Goal: Transaction & Acquisition: Purchase product/service

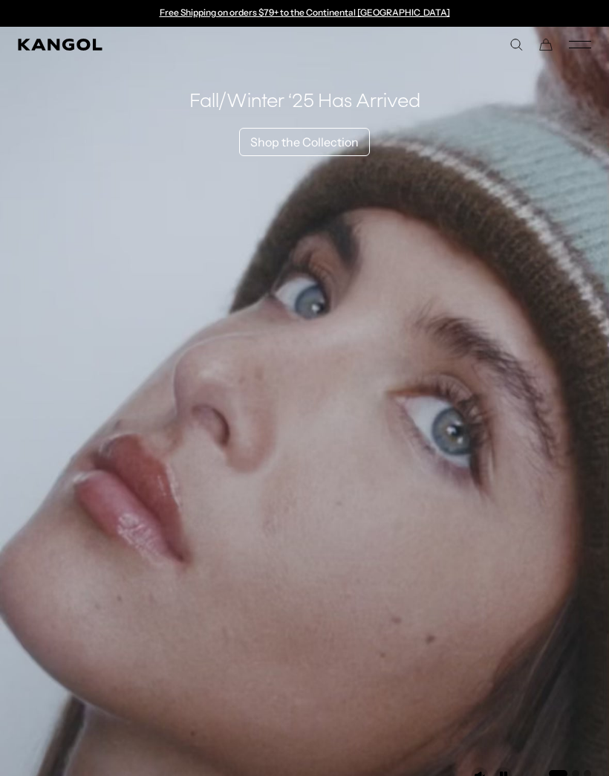
click at [569, 50] on icon "Mobile Menu" at bounding box center [580, 44] width 22 height 13
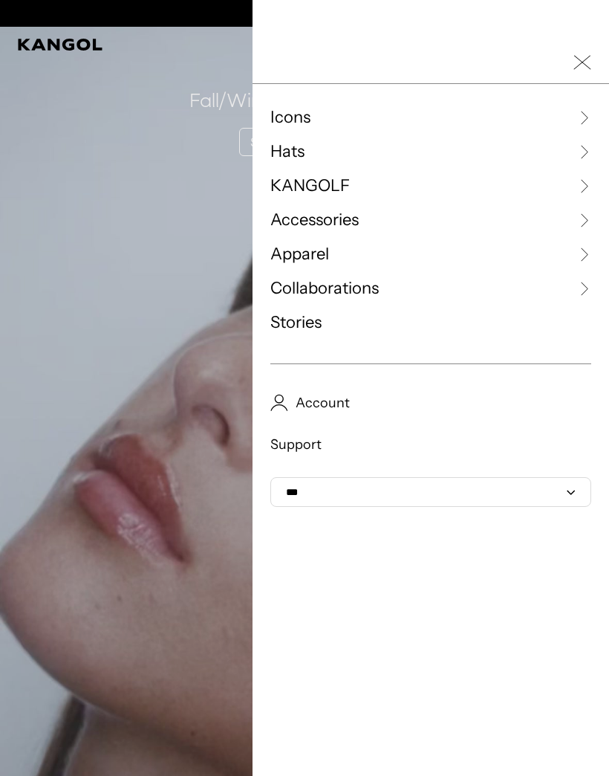
scroll to position [0, 306]
click at [351, 161] on link "Hats" at bounding box center [431, 151] width 321 height 22
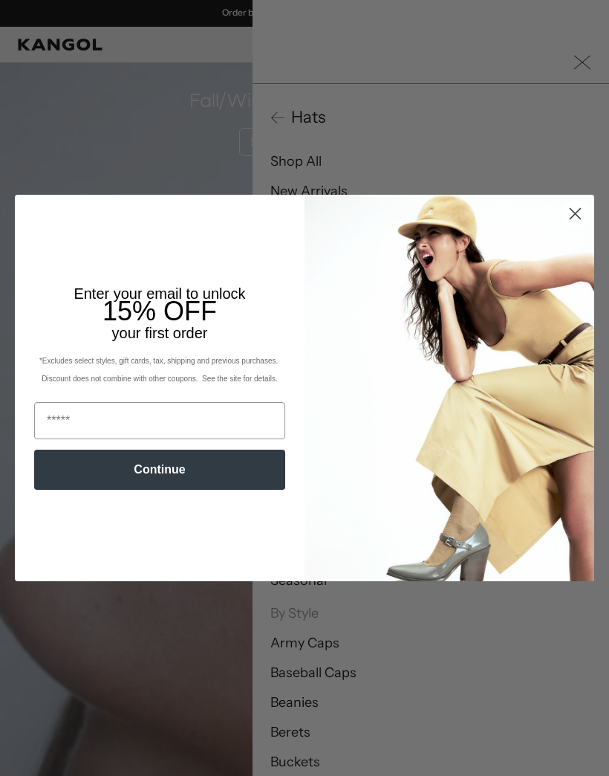
click at [577, 213] on icon "Close dialog" at bounding box center [576, 213] width 10 height 10
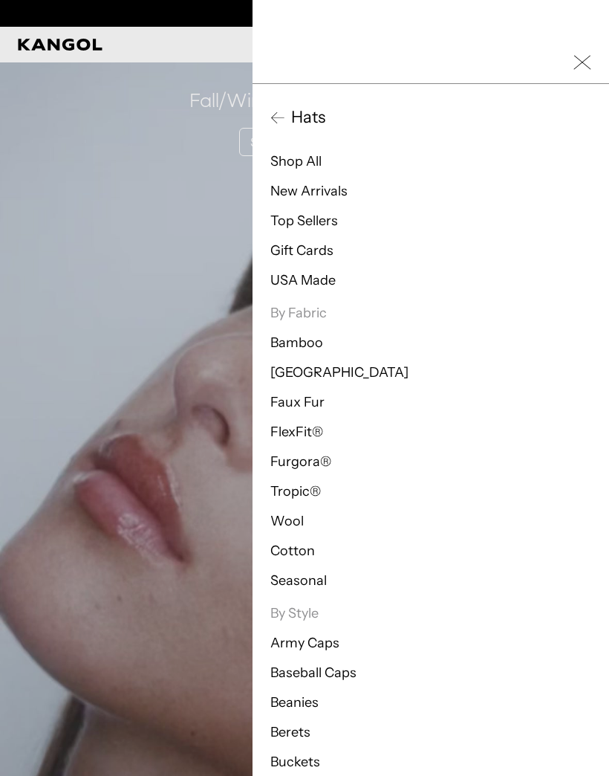
scroll to position [0, 0]
click at [319, 114] on span "Hats" at bounding box center [305, 117] width 40 height 22
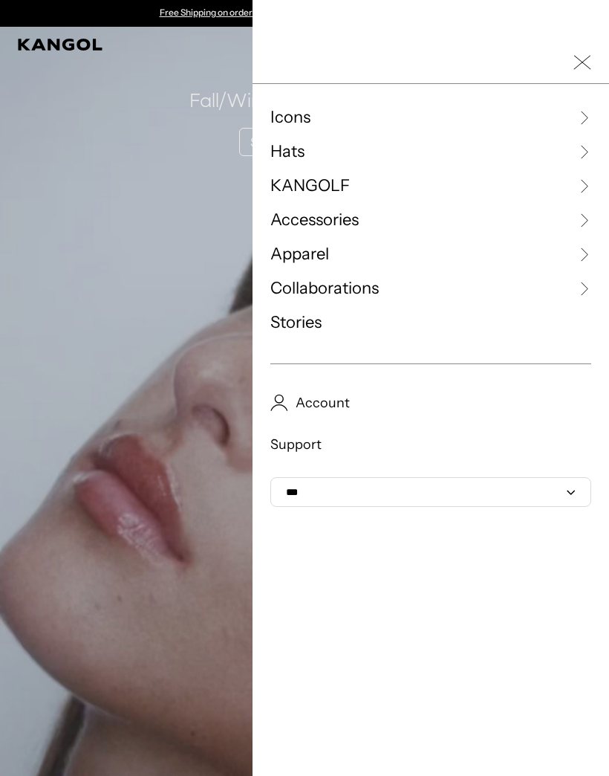
click at [311, 142] on link "Hats" at bounding box center [431, 151] width 321 height 22
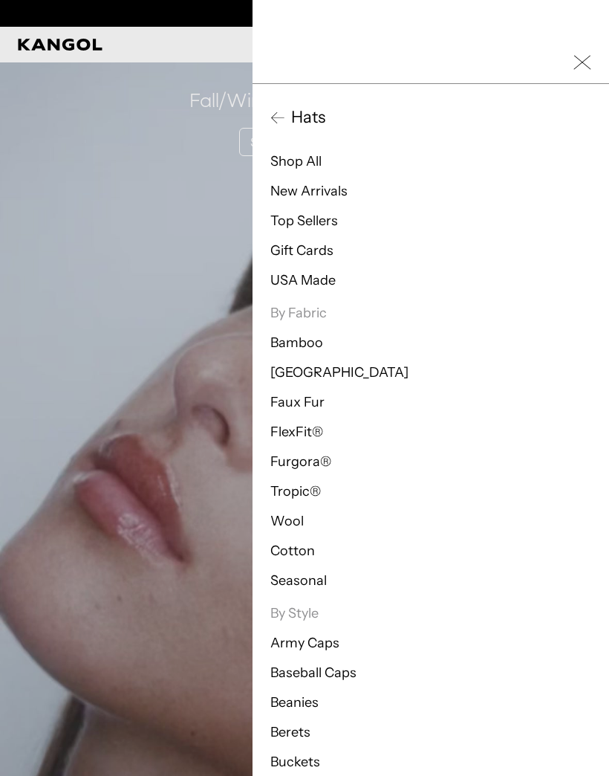
scroll to position [0, 306]
click at [299, 160] on link "Shop All" at bounding box center [296, 161] width 51 height 16
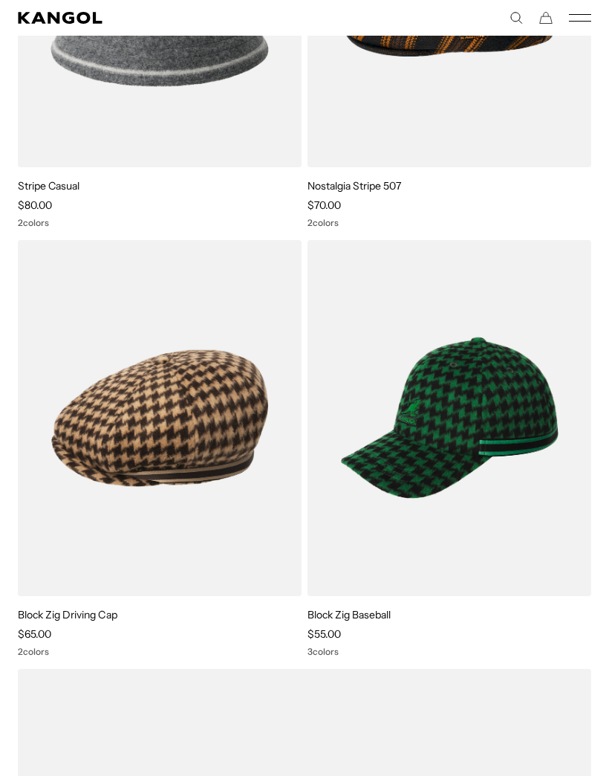
scroll to position [10638, 0]
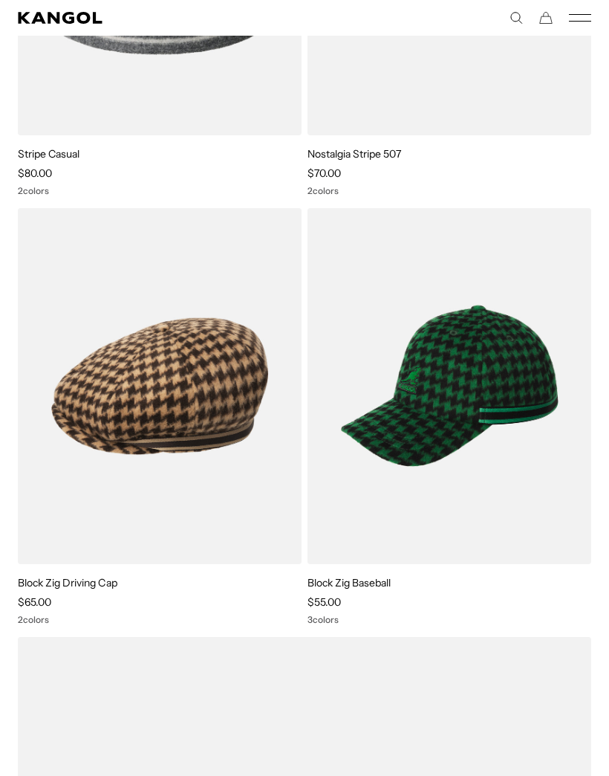
click at [0, 0] on img at bounding box center [0, 0] width 0 height 0
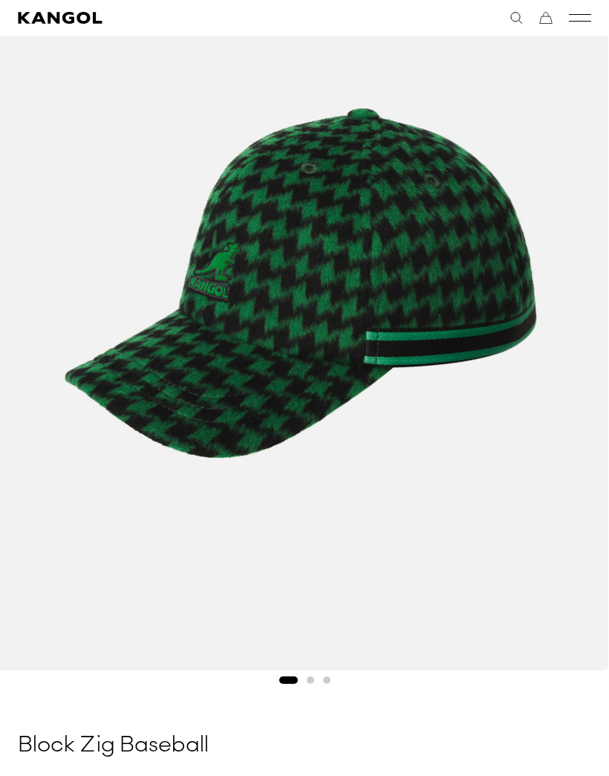
scroll to position [231, 0]
